Goal: Task Accomplishment & Management: Manage account settings

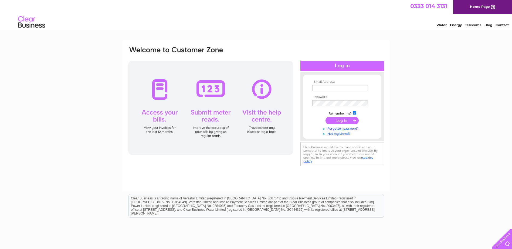
type input "[PERSON_NAME][EMAIL_ADDRESS][DOMAIN_NAME]"
click at [251, 120] on input "submit" at bounding box center [342, 121] width 33 height 8
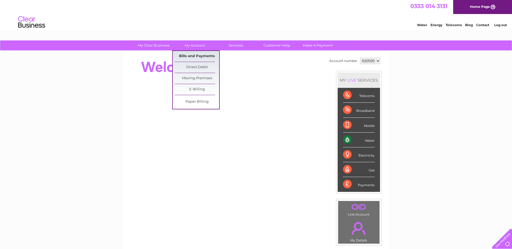
click at [193, 56] on link "Bills and Payments" at bounding box center [197, 56] width 45 height 11
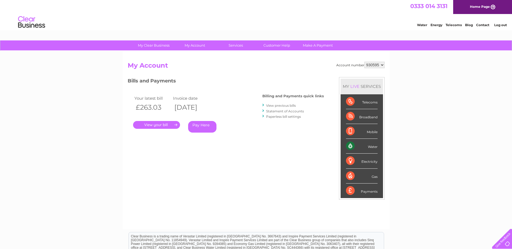
click at [157, 123] on link "." at bounding box center [156, 125] width 47 height 8
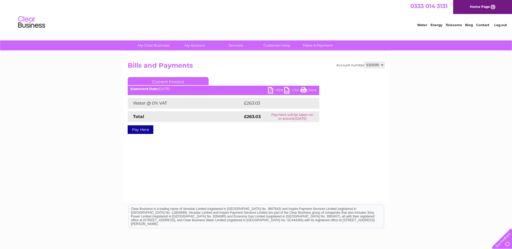
click at [277, 90] on link "PDF" at bounding box center [276, 91] width 16 height 8
